Goal: Task Accomplishment & Management: Manage account settings

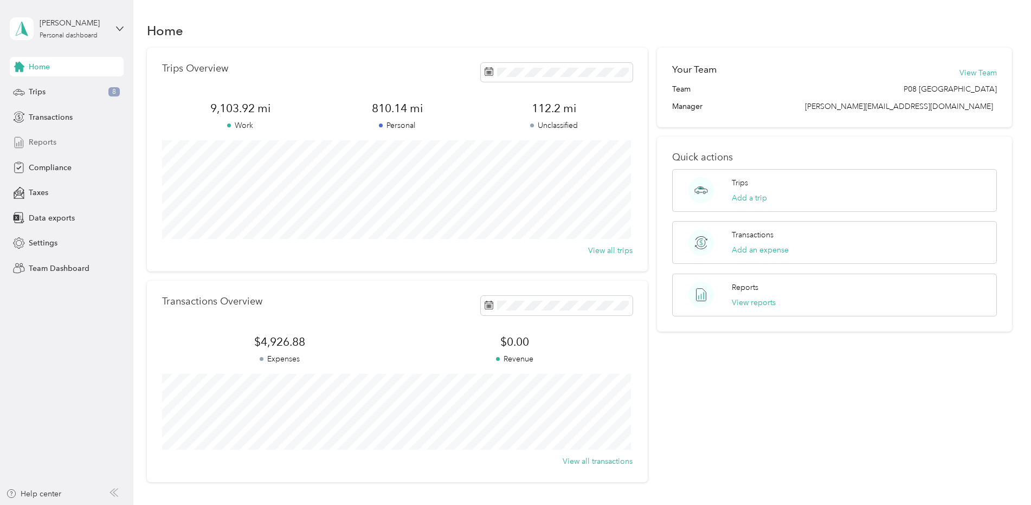
click at [41, 141] on span "Reports" at bounding box center [43, 142] width 28 height 11
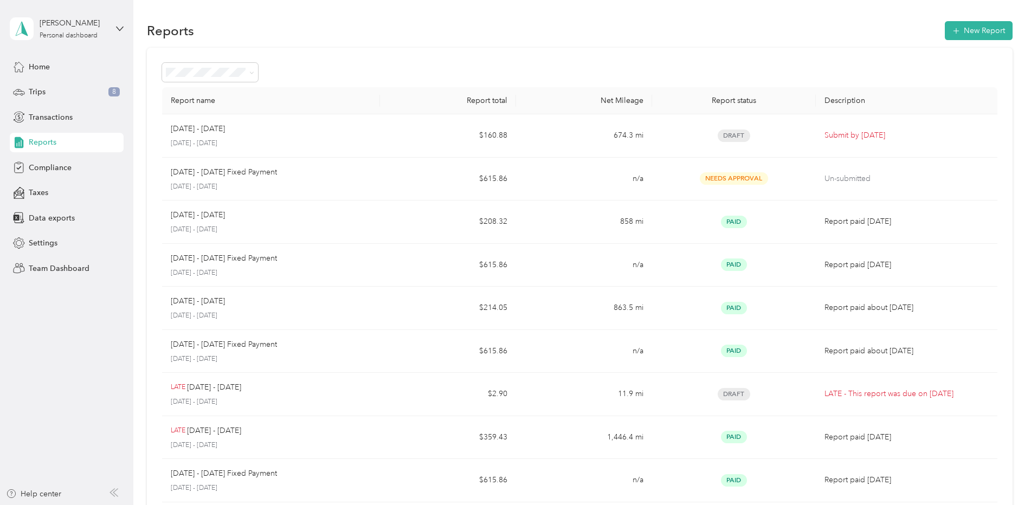
click at [112, 27] on div "[PERSON_NAME] Personal dashboard" at bounding box center [67, 29] width 114 height 38
click at [52, 87] on div "Team dashboard" at bounding box center [49, 88] width 58 height 11
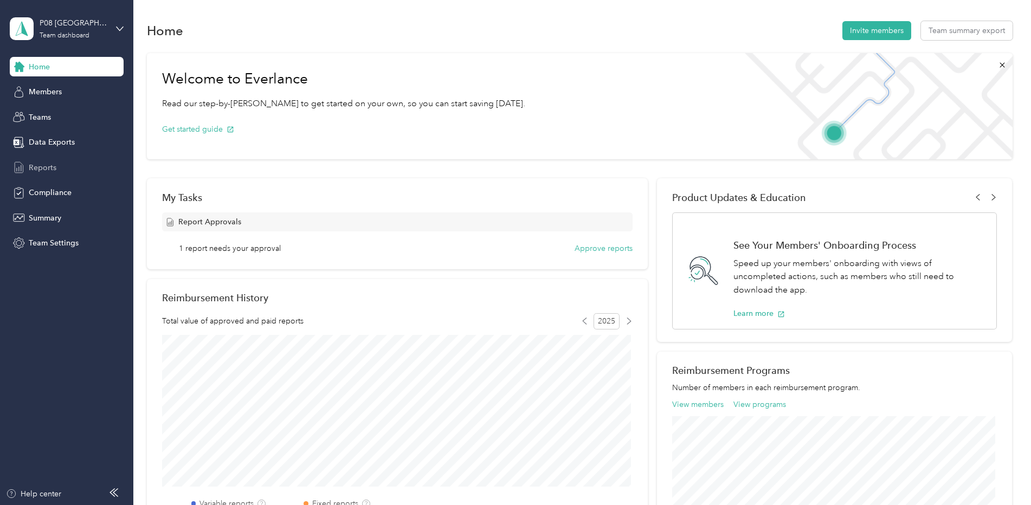
click at [49, 172] on span "Reports" at bounding box center [43, 167] width 28 height 11
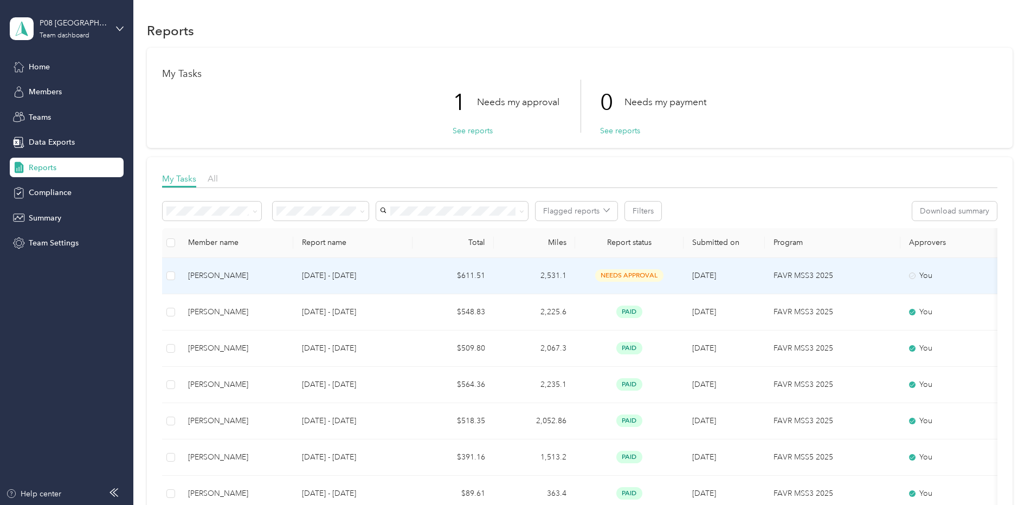
click at [226, 273] on div "[PERSON_NAME]" at bounding box center [236, 276] width 97 height 12
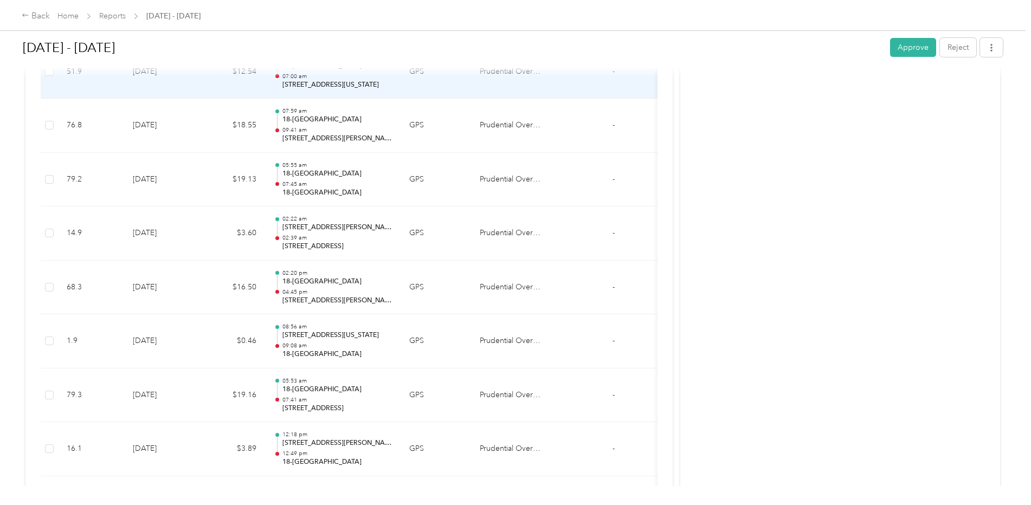
scroll to position [380, 0]
